Goal: Task Accomplishment & Management: Use online tool/utility

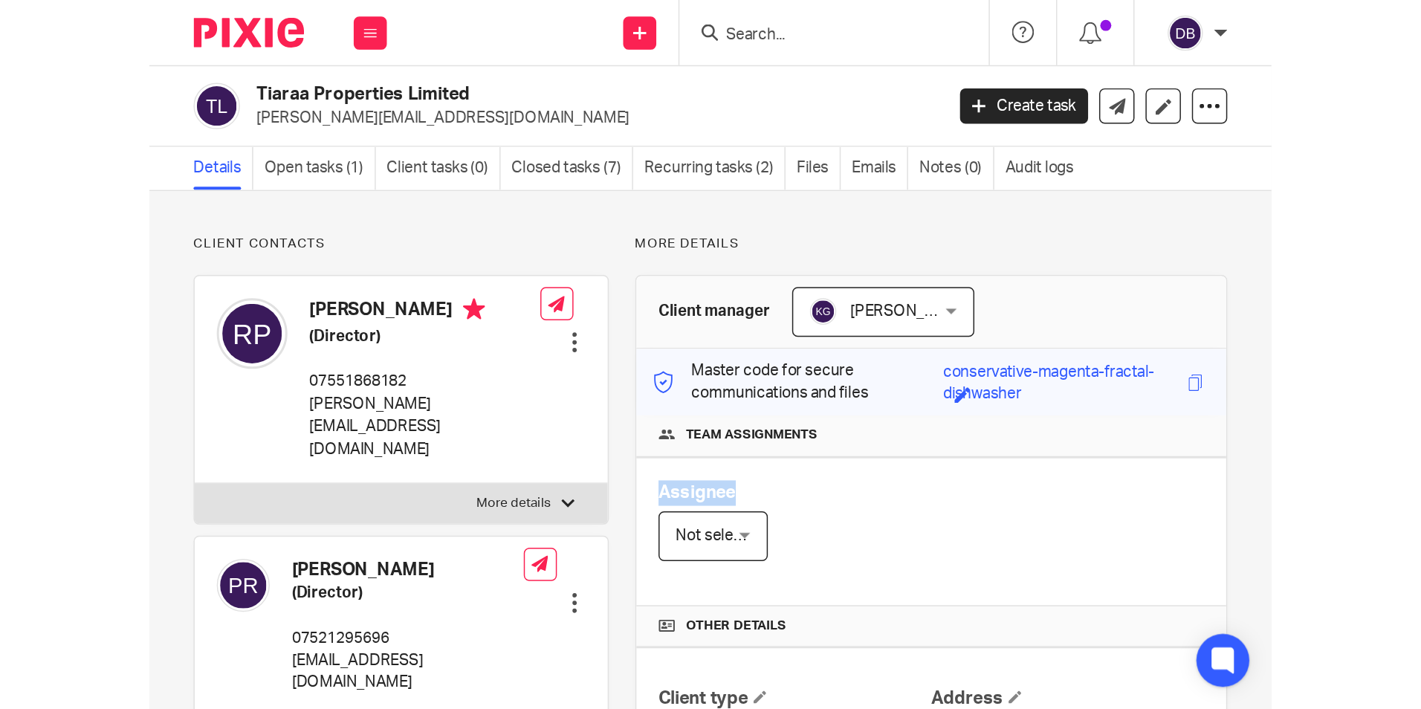
scroll to position [417, 0]
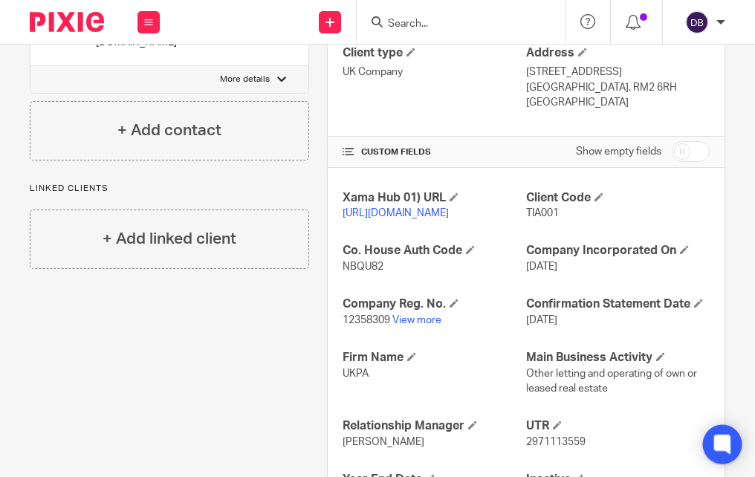
drag, startPoint x: 0, startPoint y: 459, endPoint x: 727, endPoint y: 427, distance: 727.6
click at [755, 467] on html "Work Email Clients Team Reports Work Email Clients Team Reports Settings Send n…" at bounding box center [377, 238] width 755 height 477
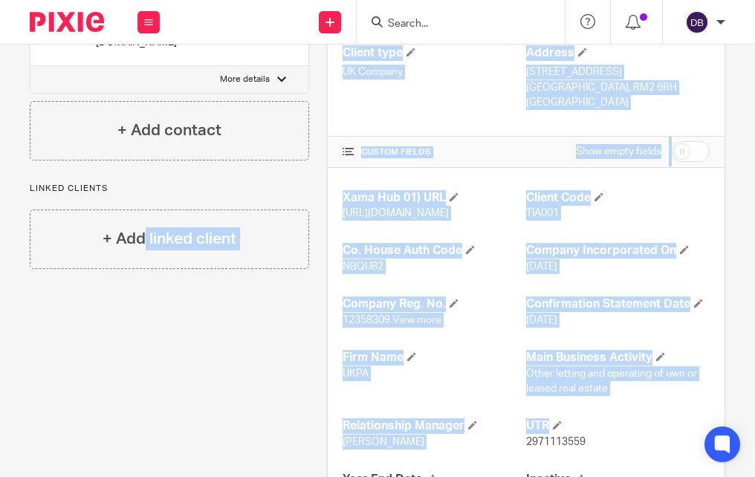
click at [657, 264] on div "Xama Hub 01) URL https://platform.xamatech.com/portal/crm/clients/d1581ab0-6bdd…" at bounding box center [526, 373] width 397 height 411
click at [725, 173] on div "Client contacts Priya Ramkumar (Director) 07521295696 priya.ramkumar24@gmail.co…" at bounding box center [377, 161] width 755 height 898
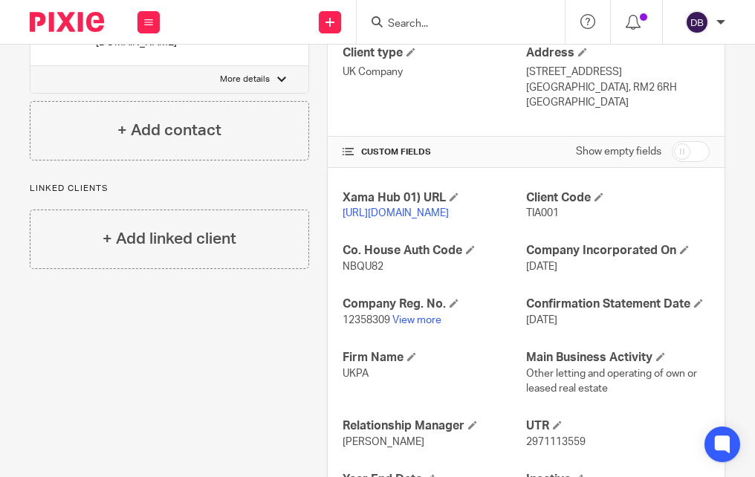
click at [725, 172] on div "Client contacts Priya Ramkumar (Director) 07521295696 priya.ramkumar24@gmail.co…" at bounding box center [377, 161] width 755 height 898
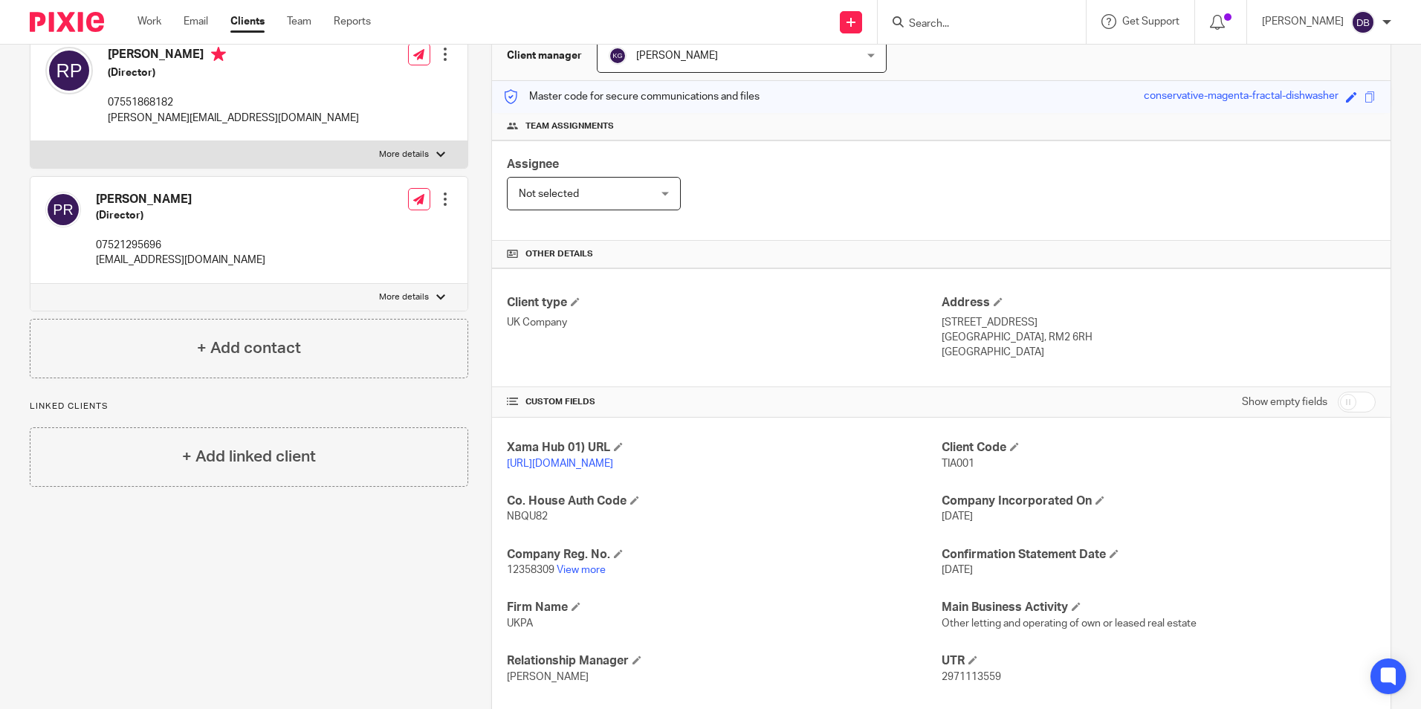
scroll to position [7, 0]
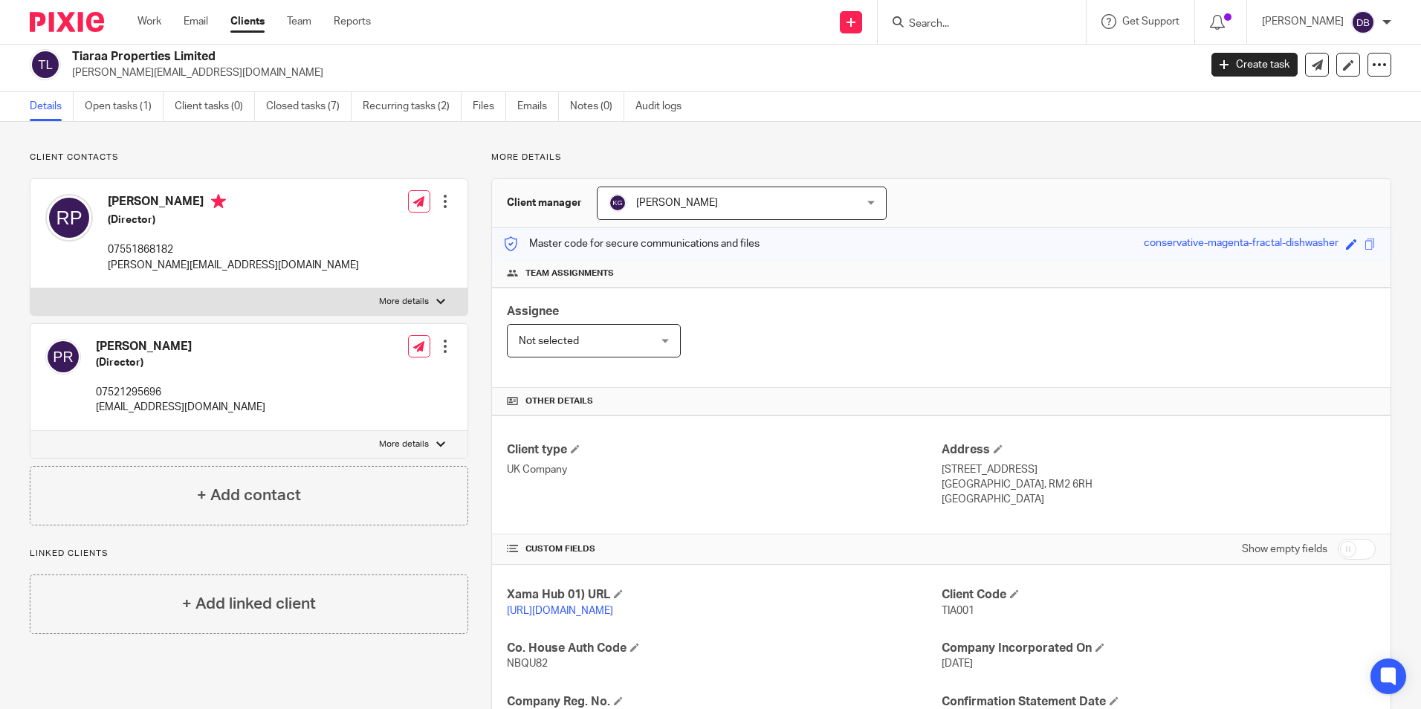
drag, startPoint x: 851, startPoint y: 109, endPoint x: 971, endPoint y: 23, distance: 147.5
click at [971, 23] on input "Search" at bounding box center [974, 24] width 134 height 13
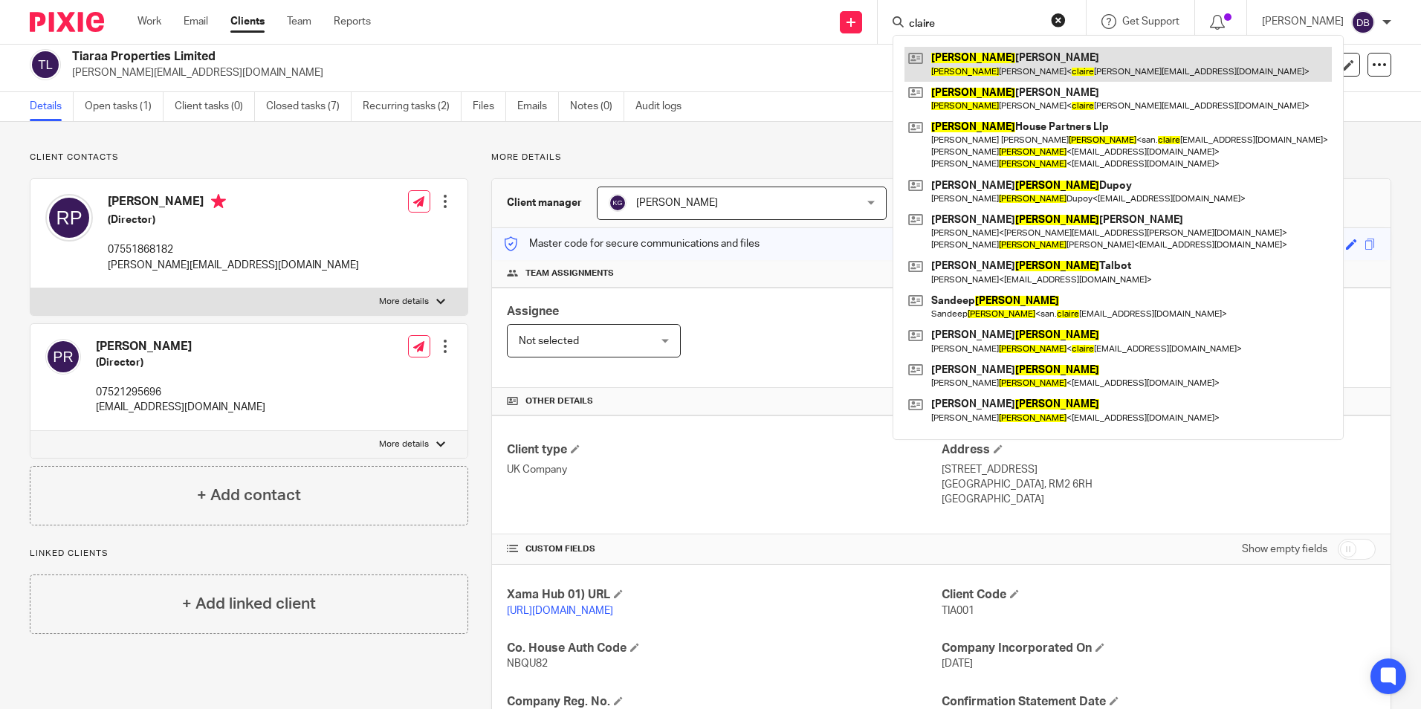
type input "claire"
click at [976, 55] on link at bounding box center [1117, 64] width 427 height 34
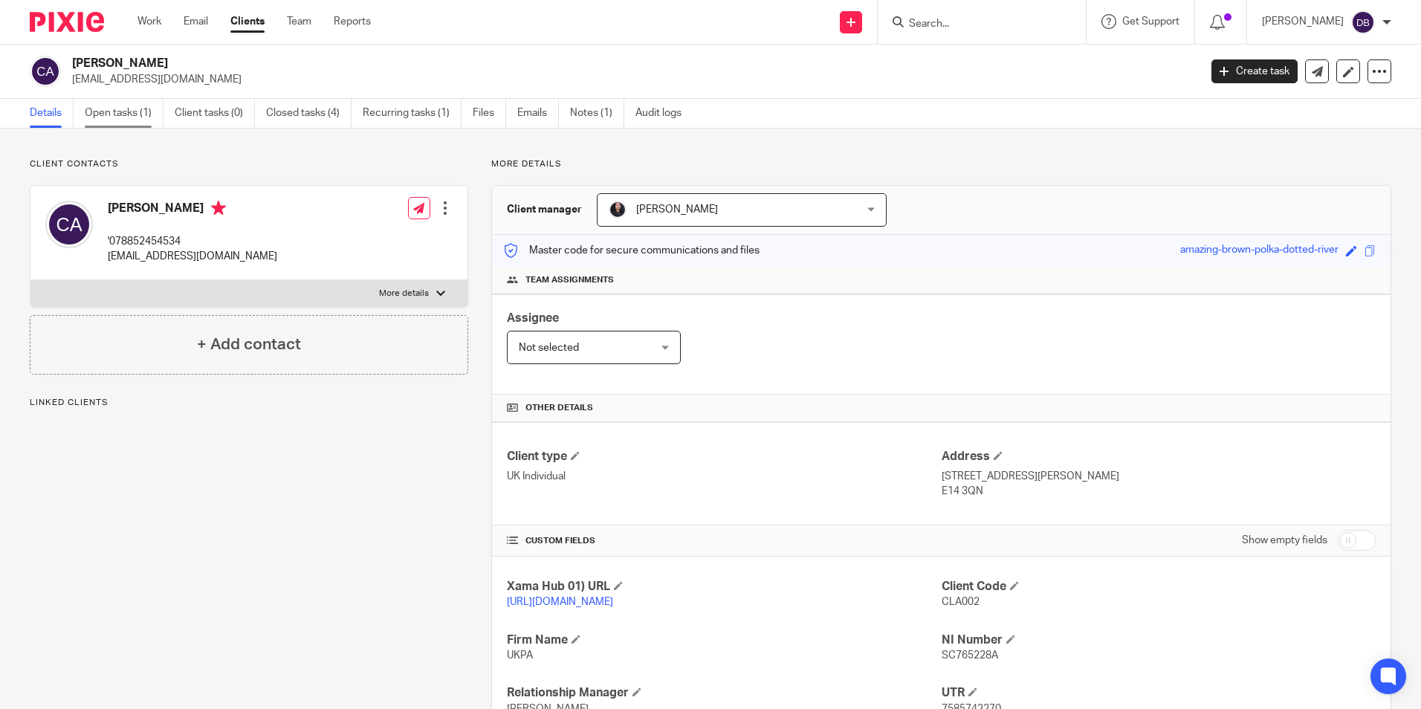
click at [105, 111] on link "Open tasks (1)" at bounding box center [124, 113] width 79 height 29
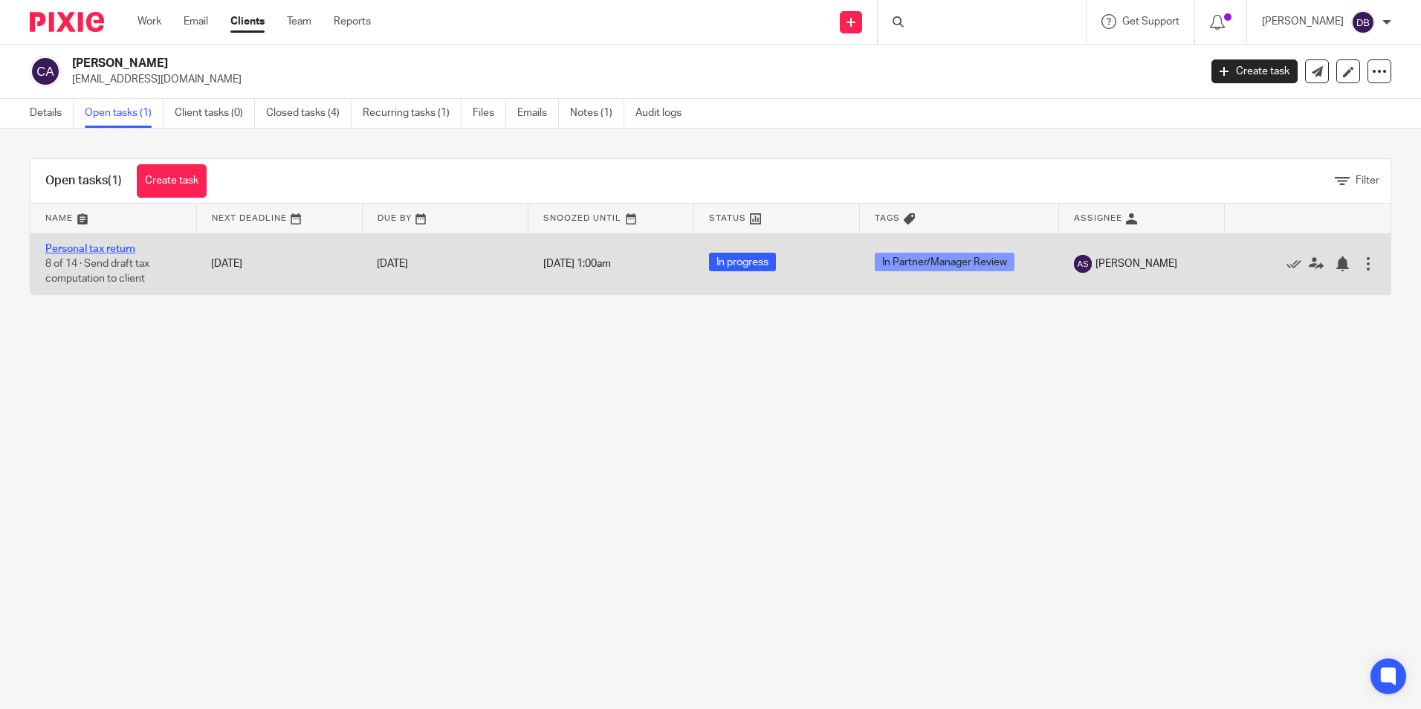
click at [85, 249] on link "Personal tax return" at bounding box center [90, 249] width 90 height 10
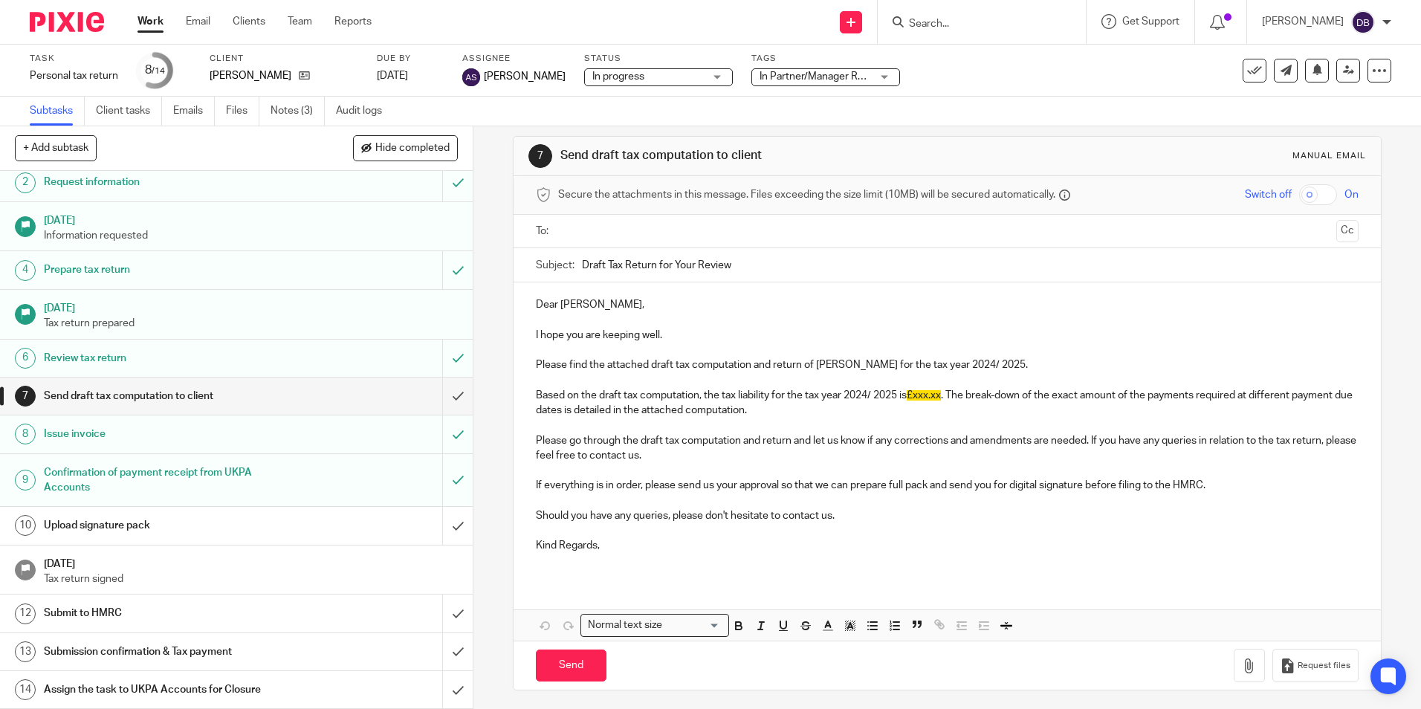
scroll to position [16, 0]
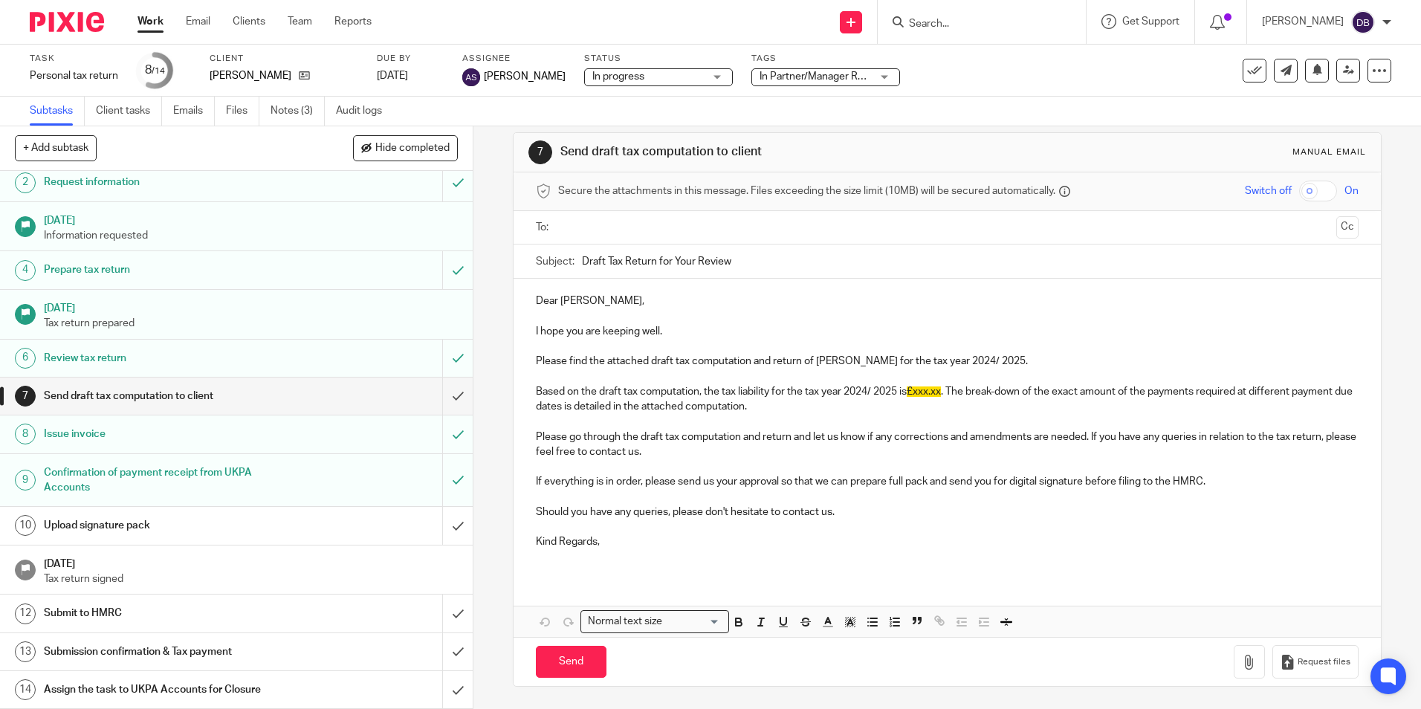
click at [133, 658] on h1 "Submission confirmation & Tax payment" at bounding box center [172, 652] width 256 height 22
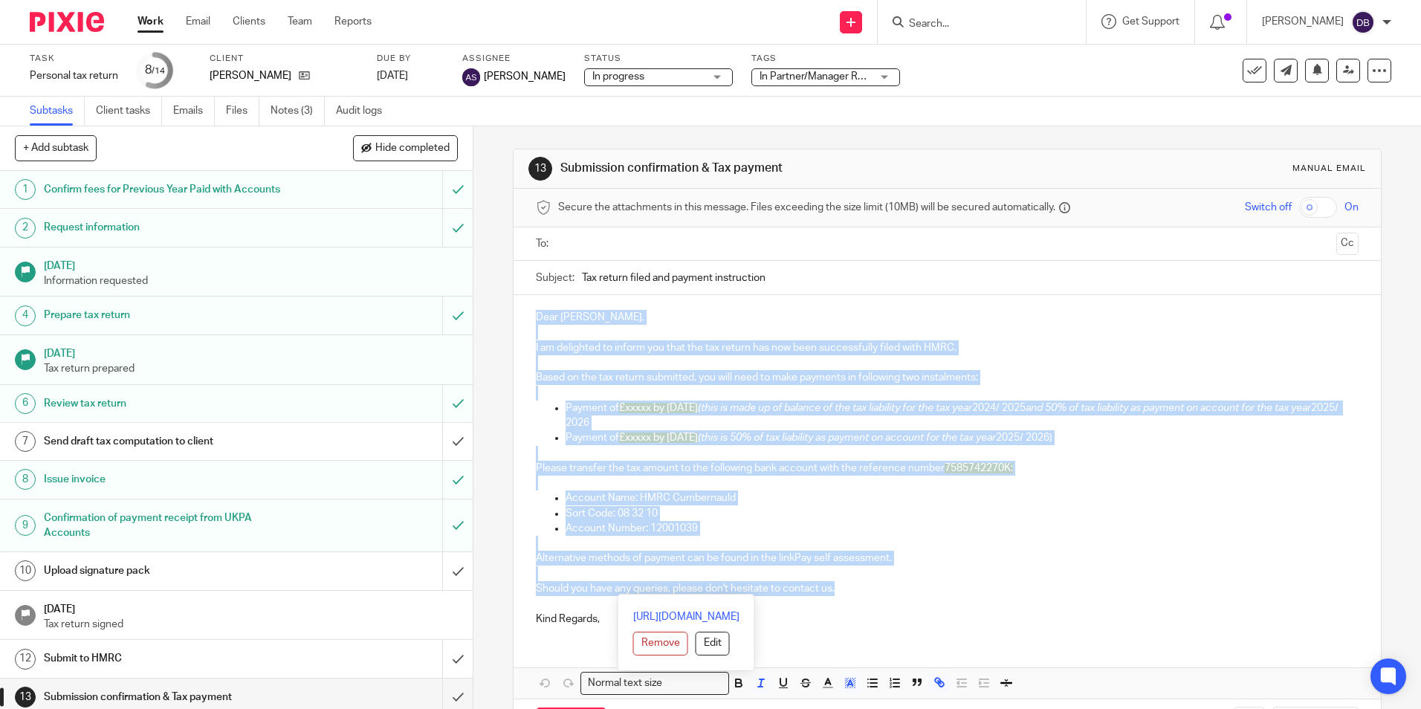
drag, startPoint x: 531, startPoint y: 311, endPoint x: 847, endPoint y: 589, distance: 420.2
click at [847, 589] on div "Dear [PERSON_NAME], I am delighted to inform you that the tax return has now be…" at bounding box center [947, 466] width 867 height 343
click at [661, 408] on span "£xxxxx by 31 January 2026" at bounding box center [658, 408] width 79 height 10
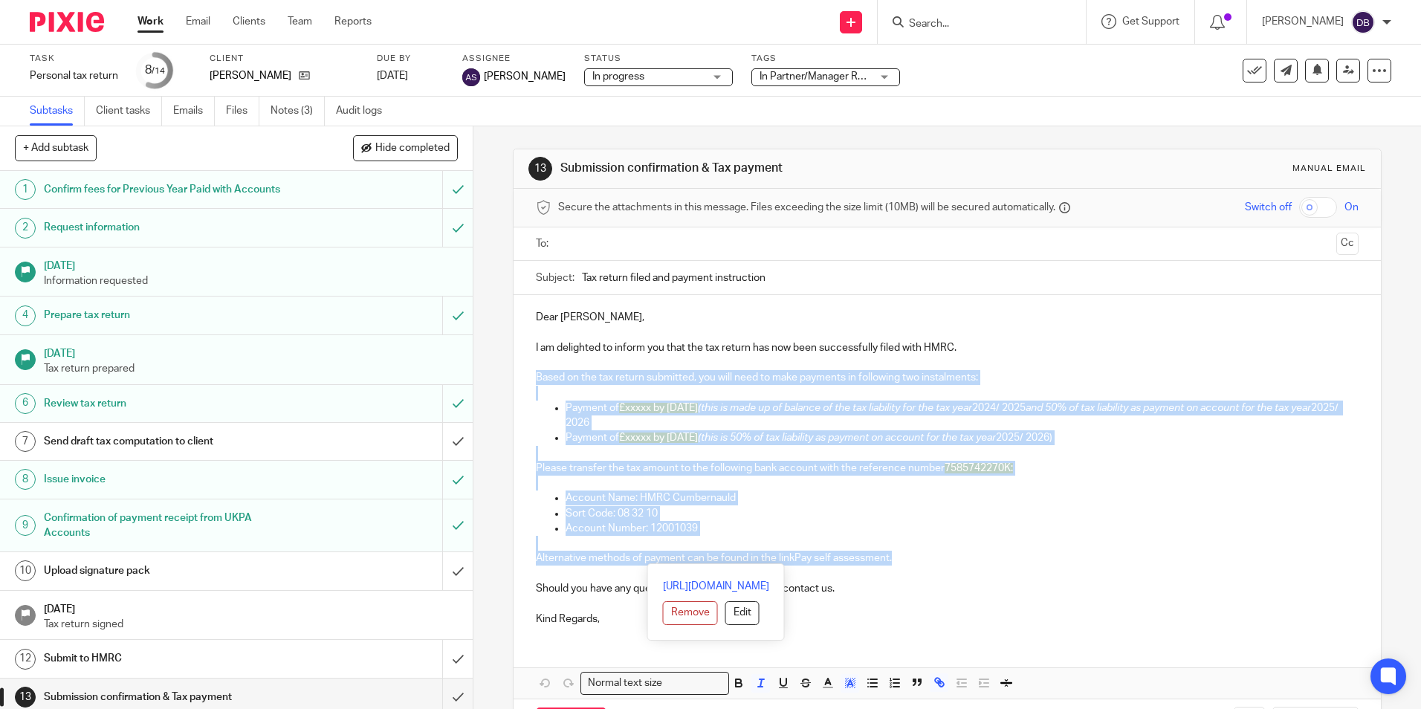
drag, startPoint x: 530, startPoint y: 375, endPoint x: 899, endPoint y: 557, distance: 411.5
click at [899, 557] on div "Dear Claire, I am delighted to inform you that the tax return has now been succ…" at bounding box center [947, 466] width 867 height 343
copy div "Based on the tax return submitted, you will need to make payments in following …"
click at [299, 79] on icon at bounding box center [304, 75] width 11 height 11
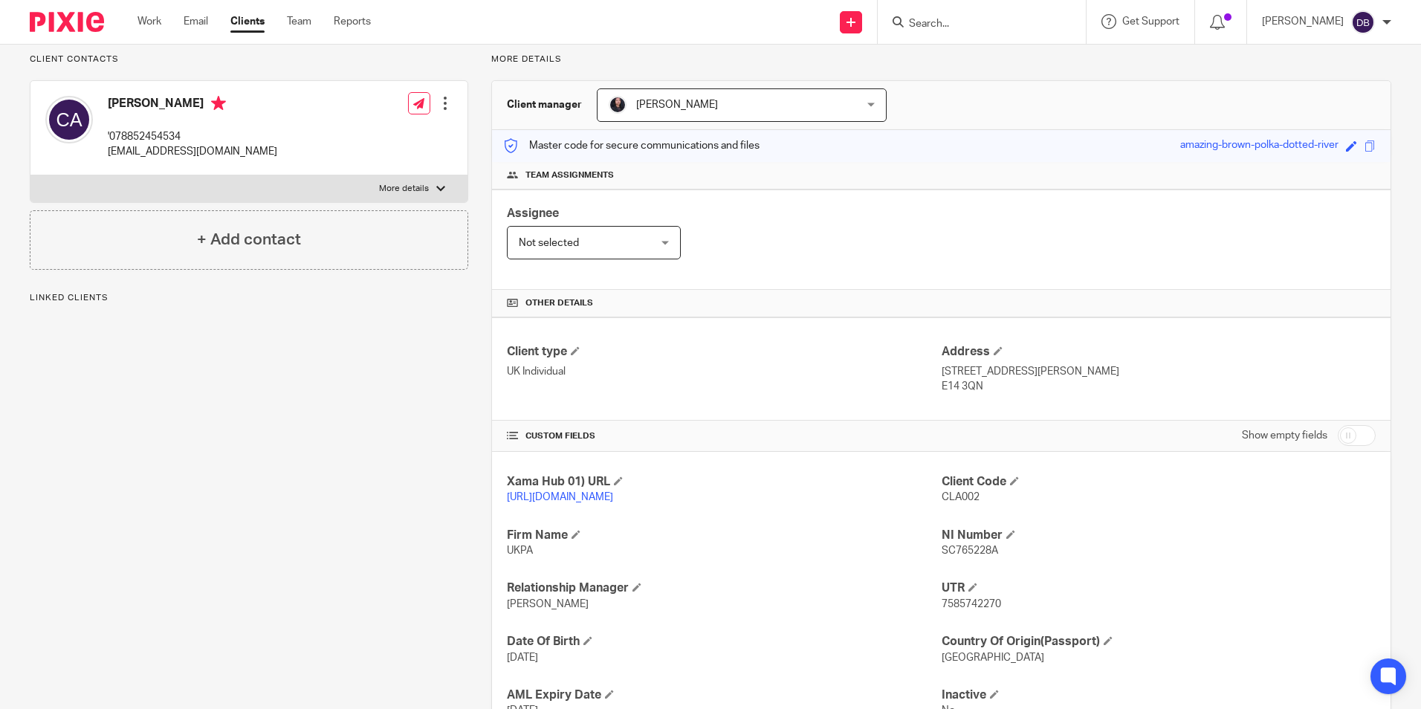
scroll to position [223, 0]
